Goal: Task Accomplishment & Management: Manage account settings

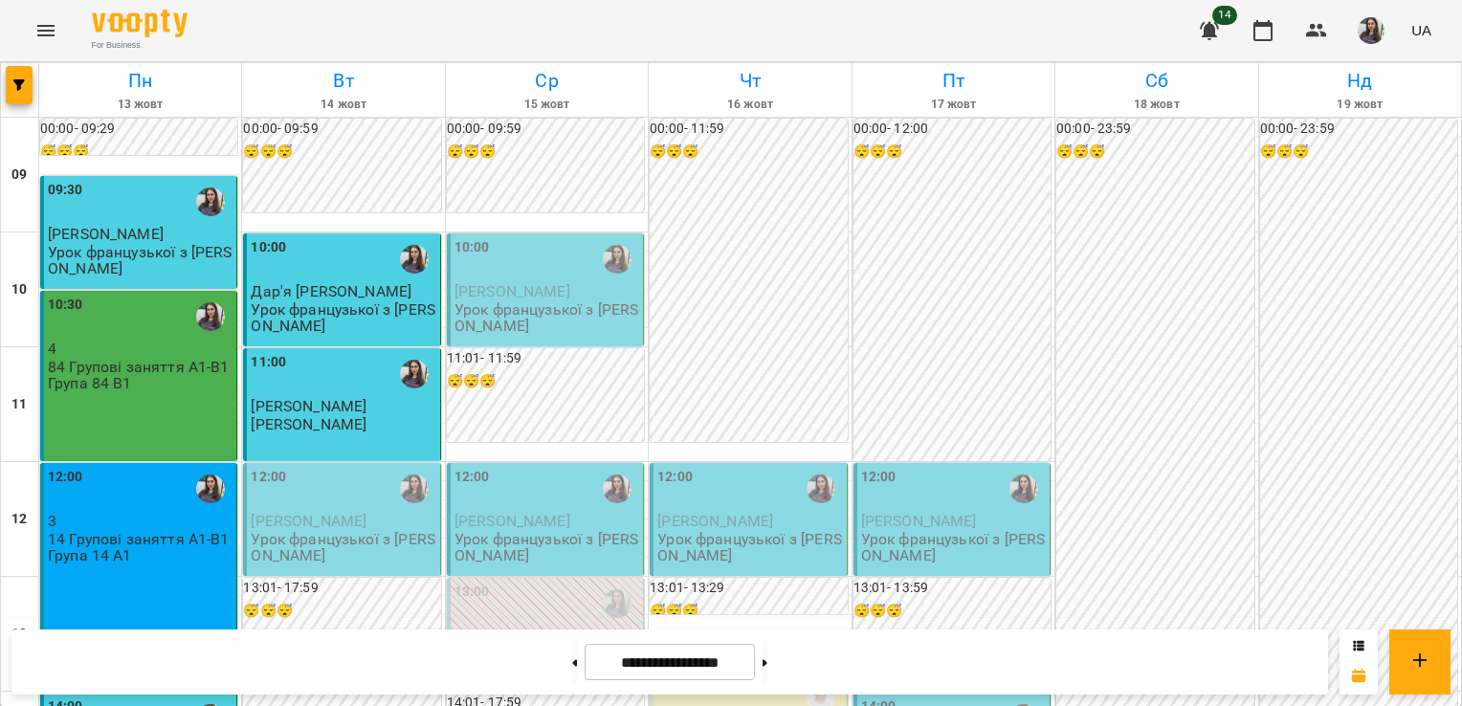
scroll to position [179, 0]
click at [337, 512] on span "[PERSON_NAME]" at bounding box center [309, 521] width 116 height 18
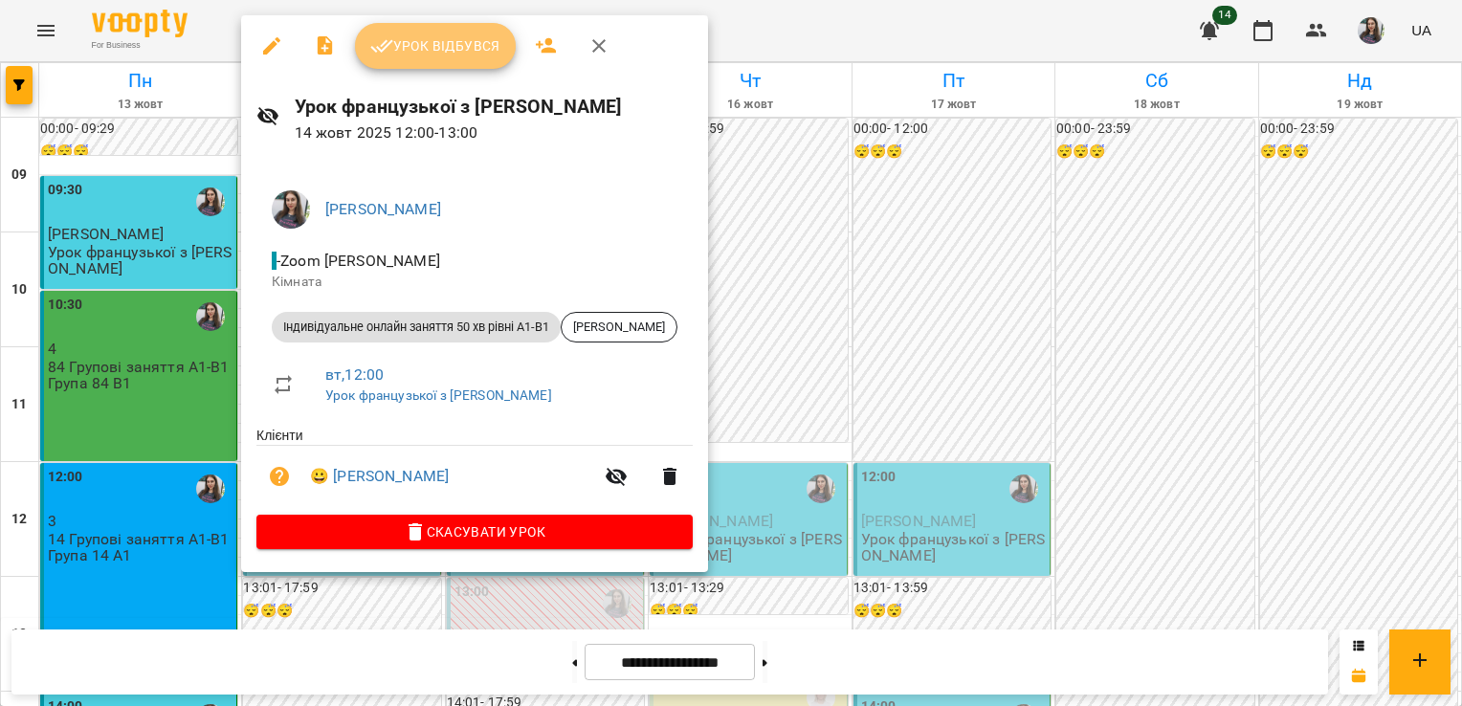
click at [466, 49] on span "Урок відбувся" at bounding box center [435, 45] width 130 height 23
